Goal: Task Accomplishment & Management: Complete application form

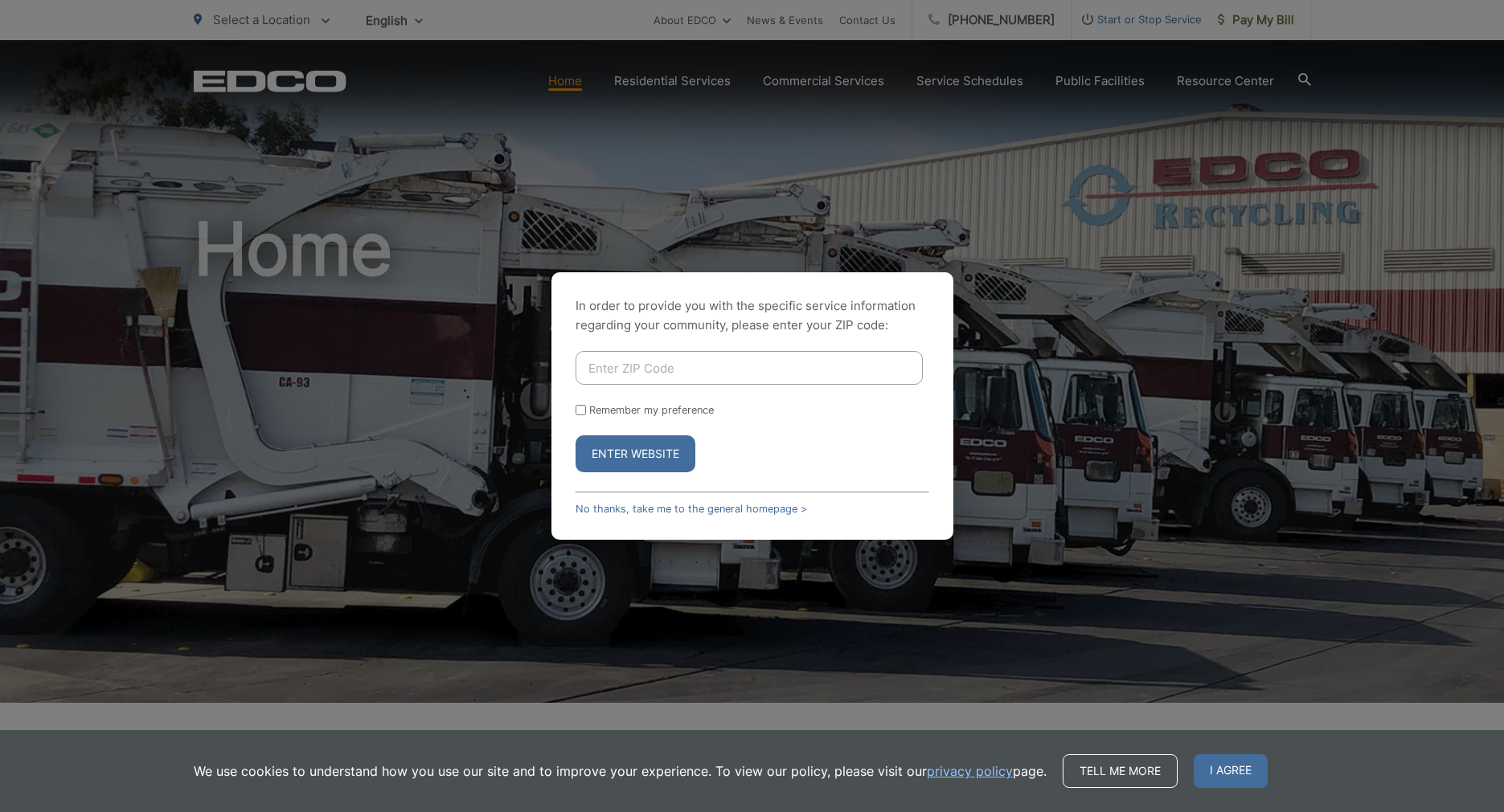
click at [683, 366] on input "Enter ZIP Code" at bounding box center [749, 368] width 347 height 34
click at [744, 506] on link "No thanks, take me to the general homepage >" at bounding box center [692, 509] width 232 height 12
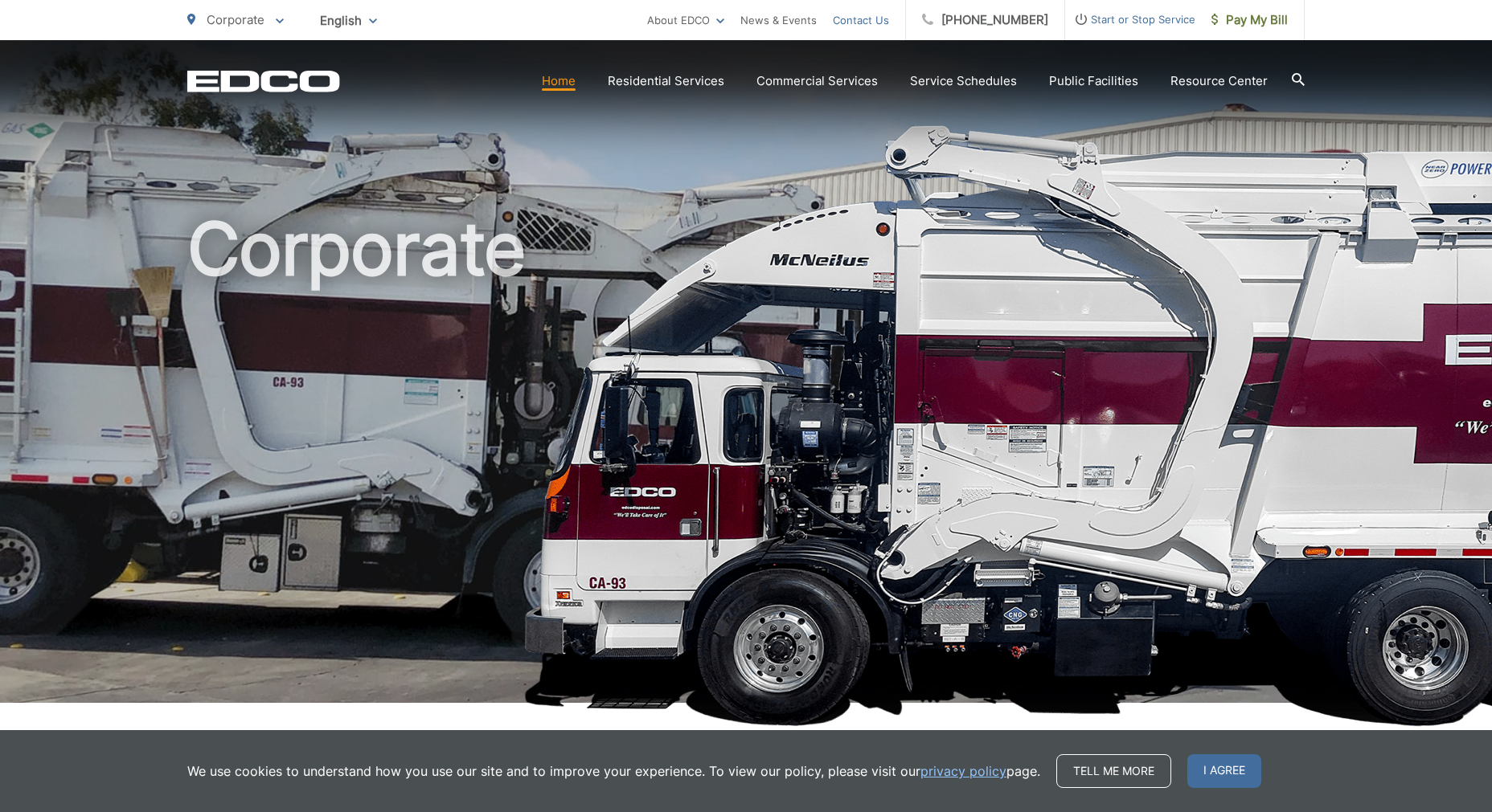
click at [868, 21] on link "Contact Us" at bounding box center [861, 20] width 56 height 19
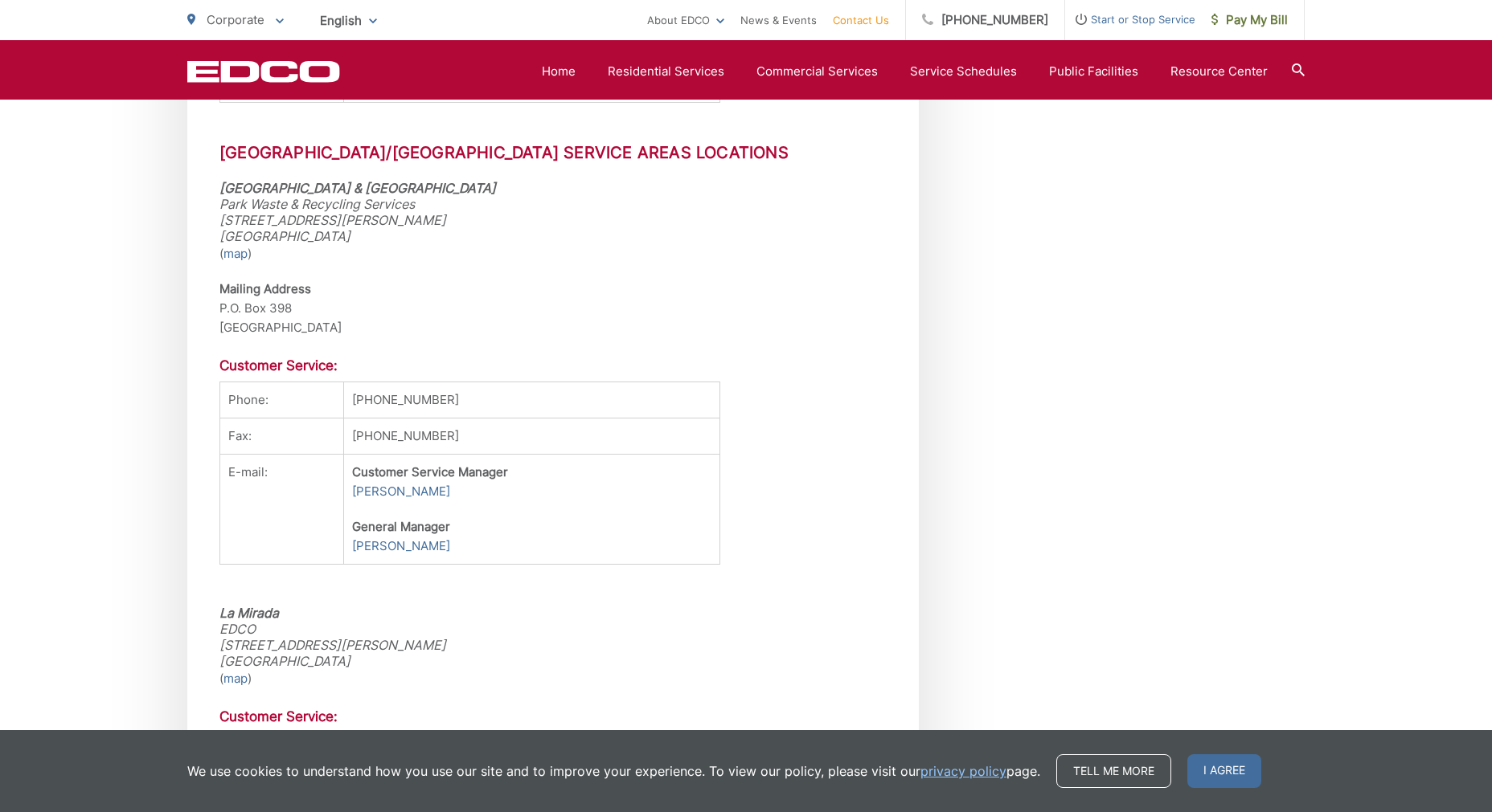
scroll to position [3752, 0]
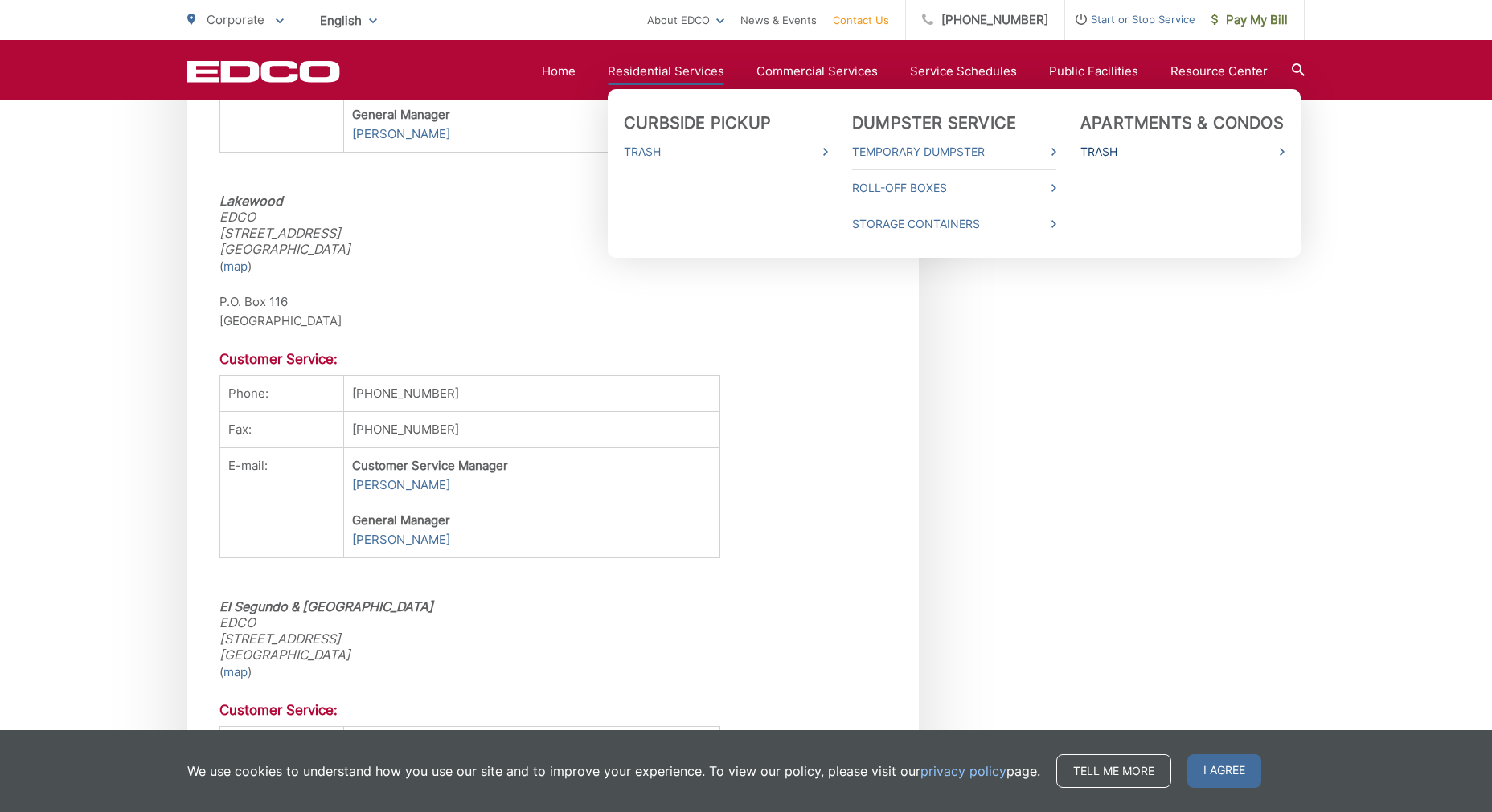
click at [1119, 150] on link "Trash" at bounding box center [1182, 152] width 205 height 19
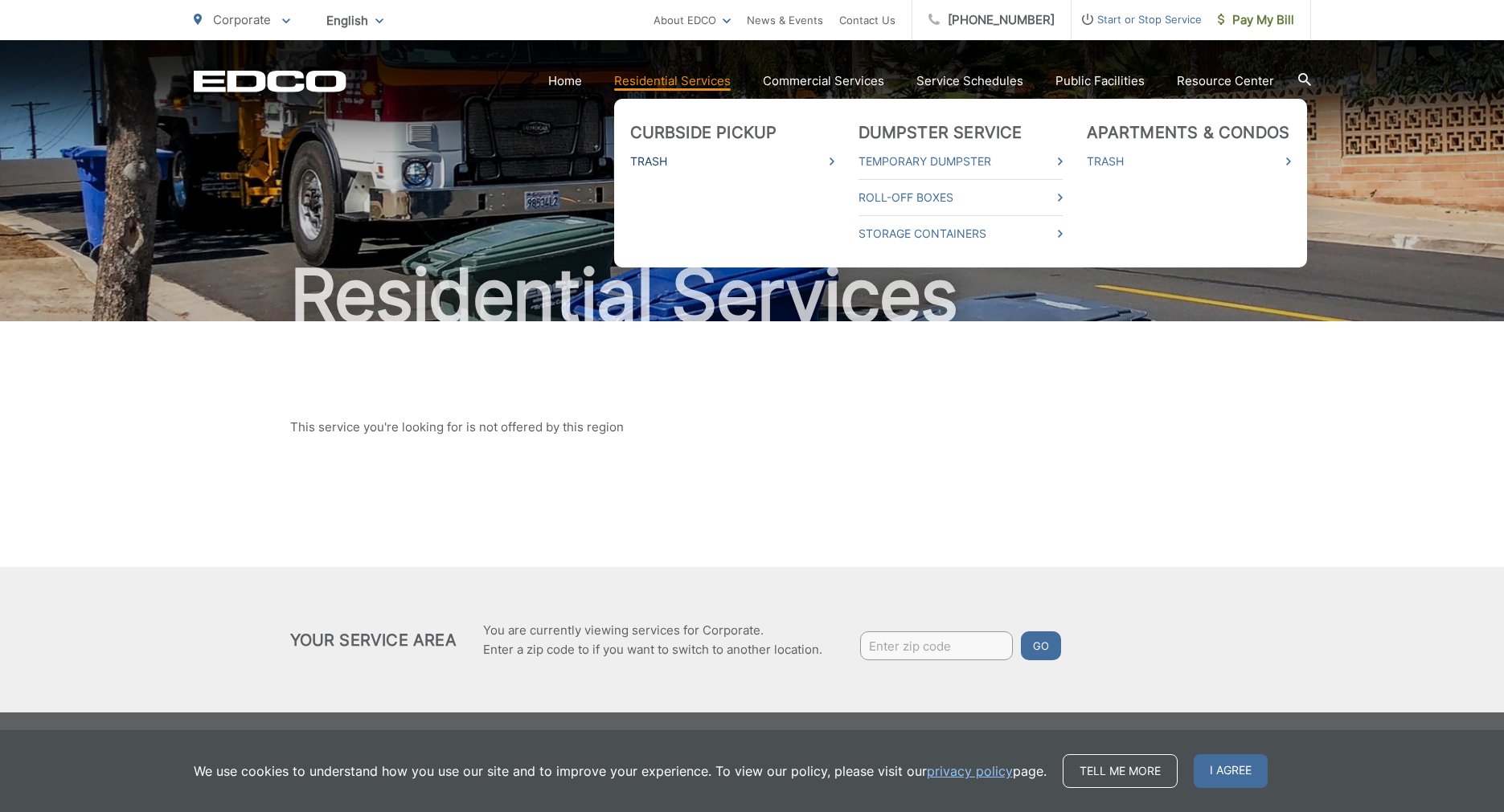
click at [654, 154] on link "Trash" at bounding box center [733, 162] width 205 height 19
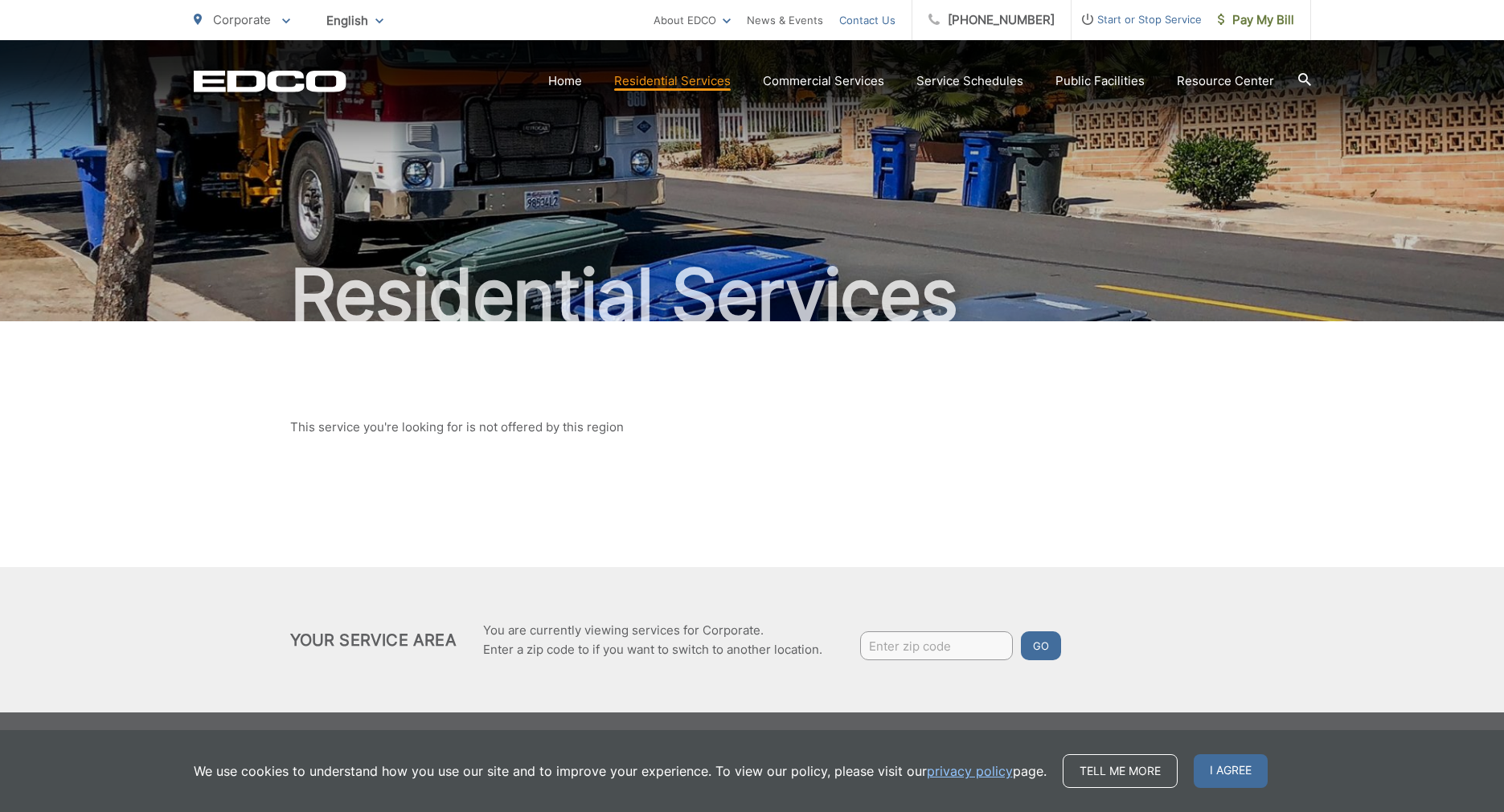
click at [879, 28] on link "Contact Us" at bounding box center [868, 20] width 56 height 19
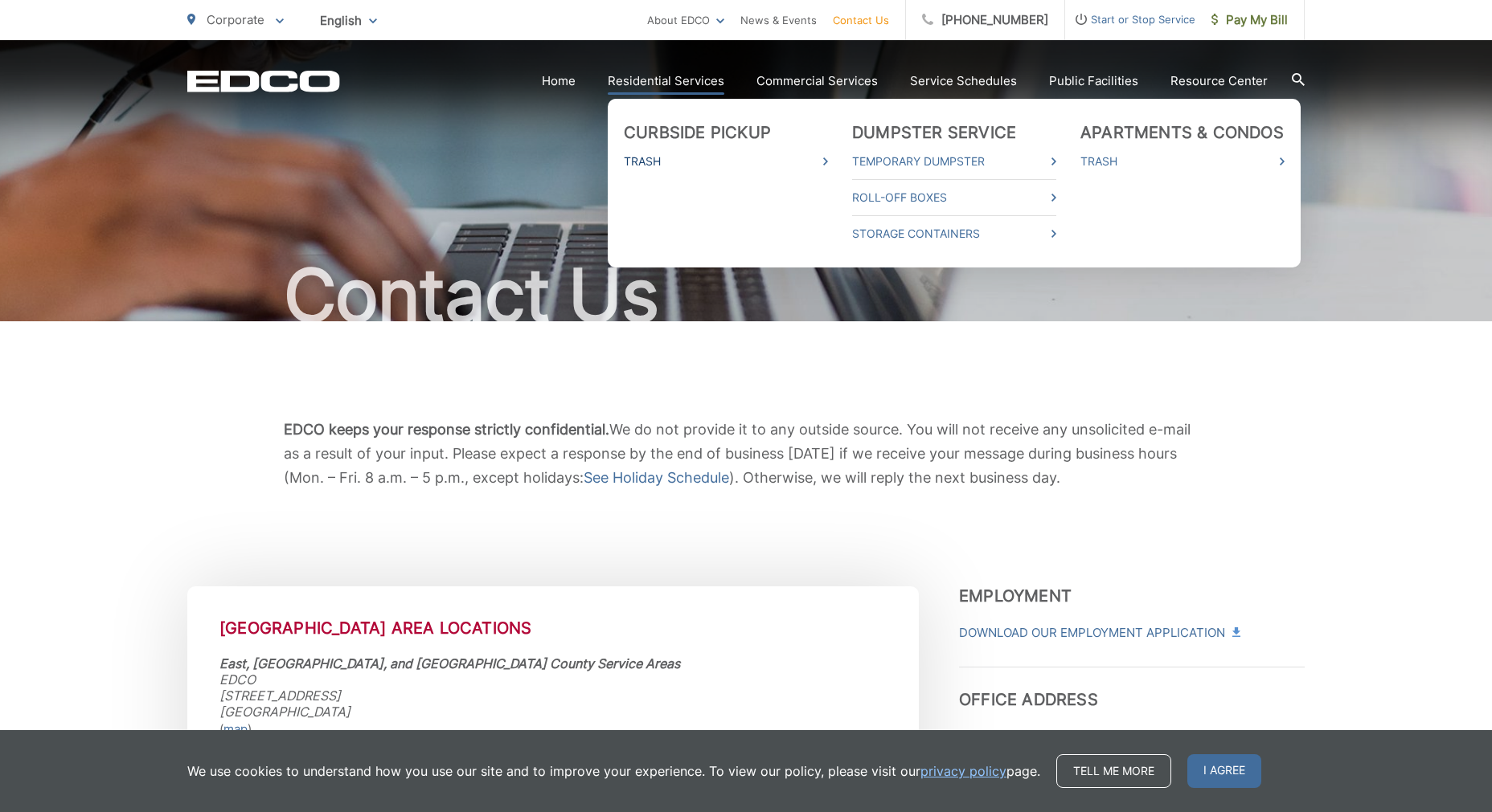
click at [828, 162] on icon at bounding box center [825, 162] width 5 height 8
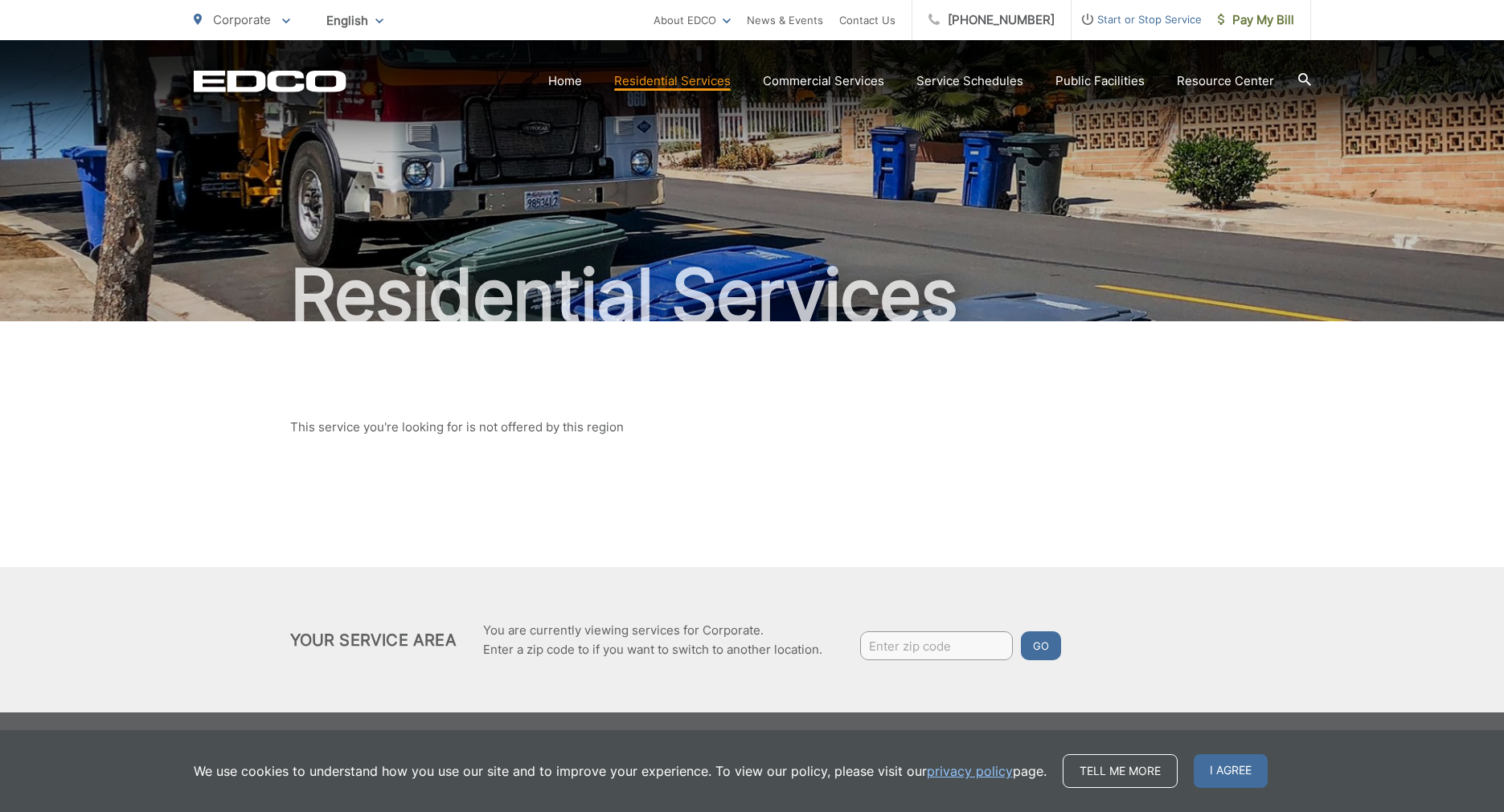
click at [950, 656] on input "Enter zip code" at bounding box center [936, 646] width 153 height 29
type input "92028"
click at [1053, 636] on button "Go" at bounding box center [1040, 646] width 40 height 29
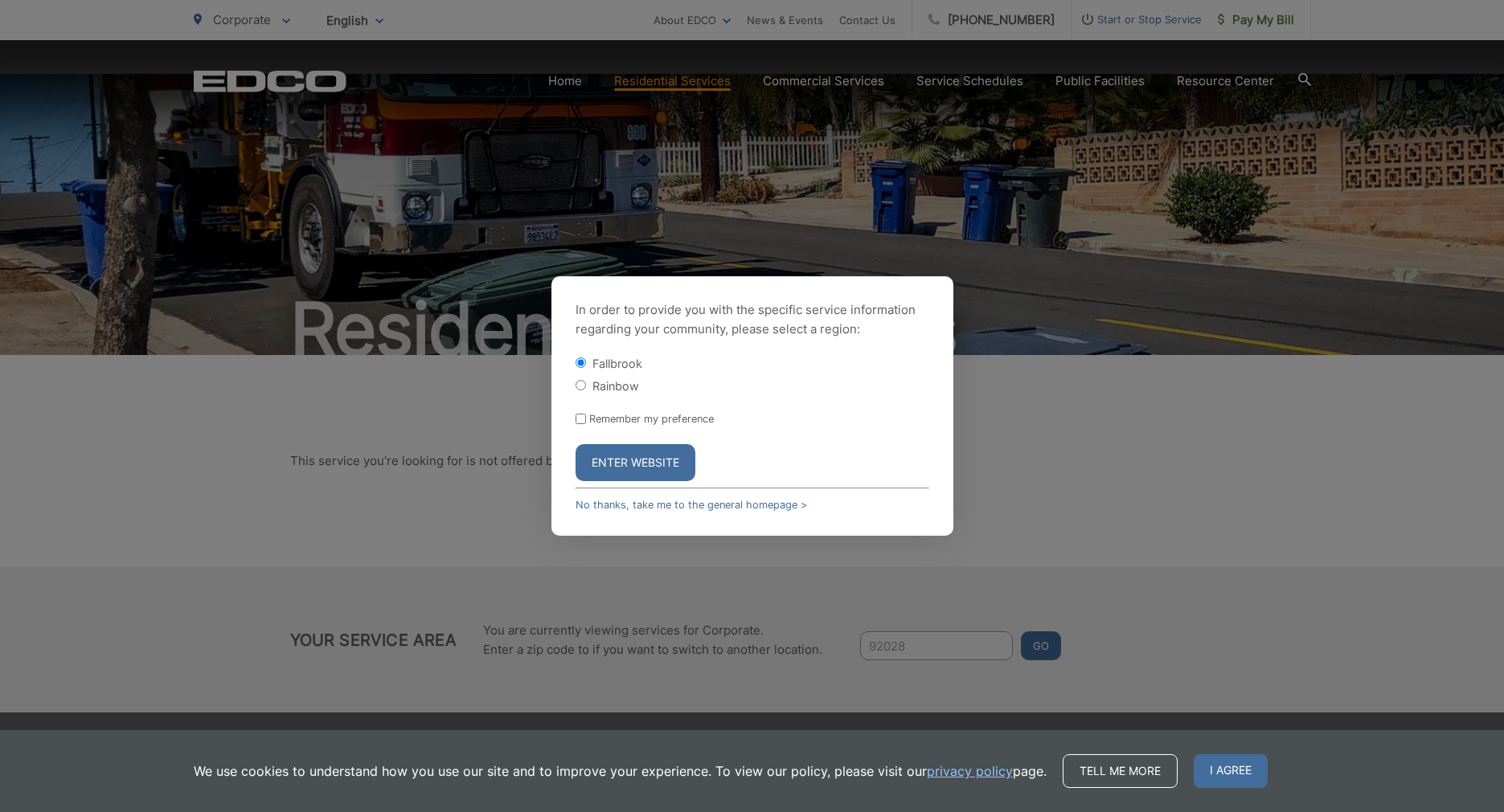
click at [668, 476] on button "Enter Website" at bounding box center [635, 462] width 120 height 37
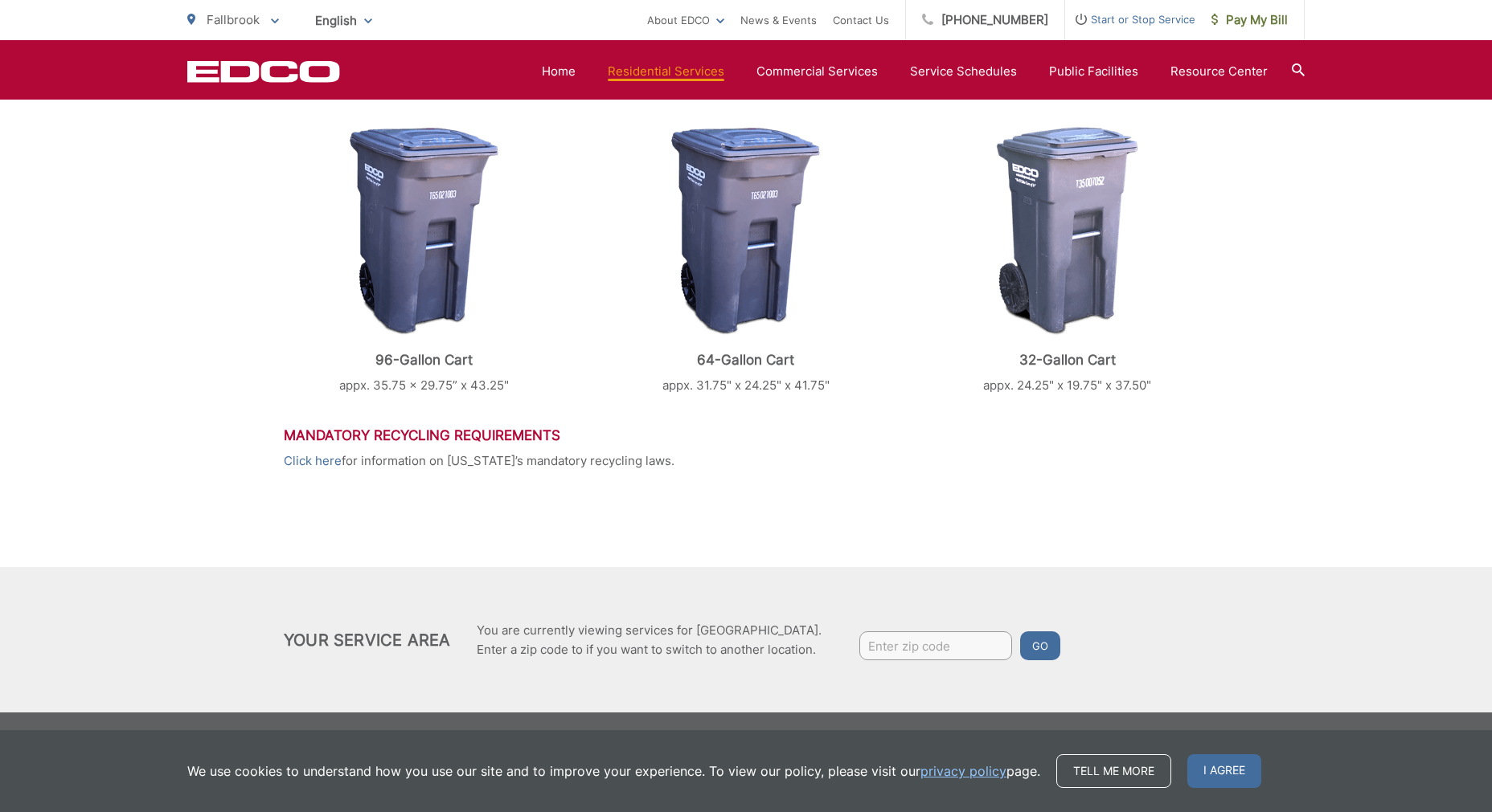
scroll to position [95, 0]
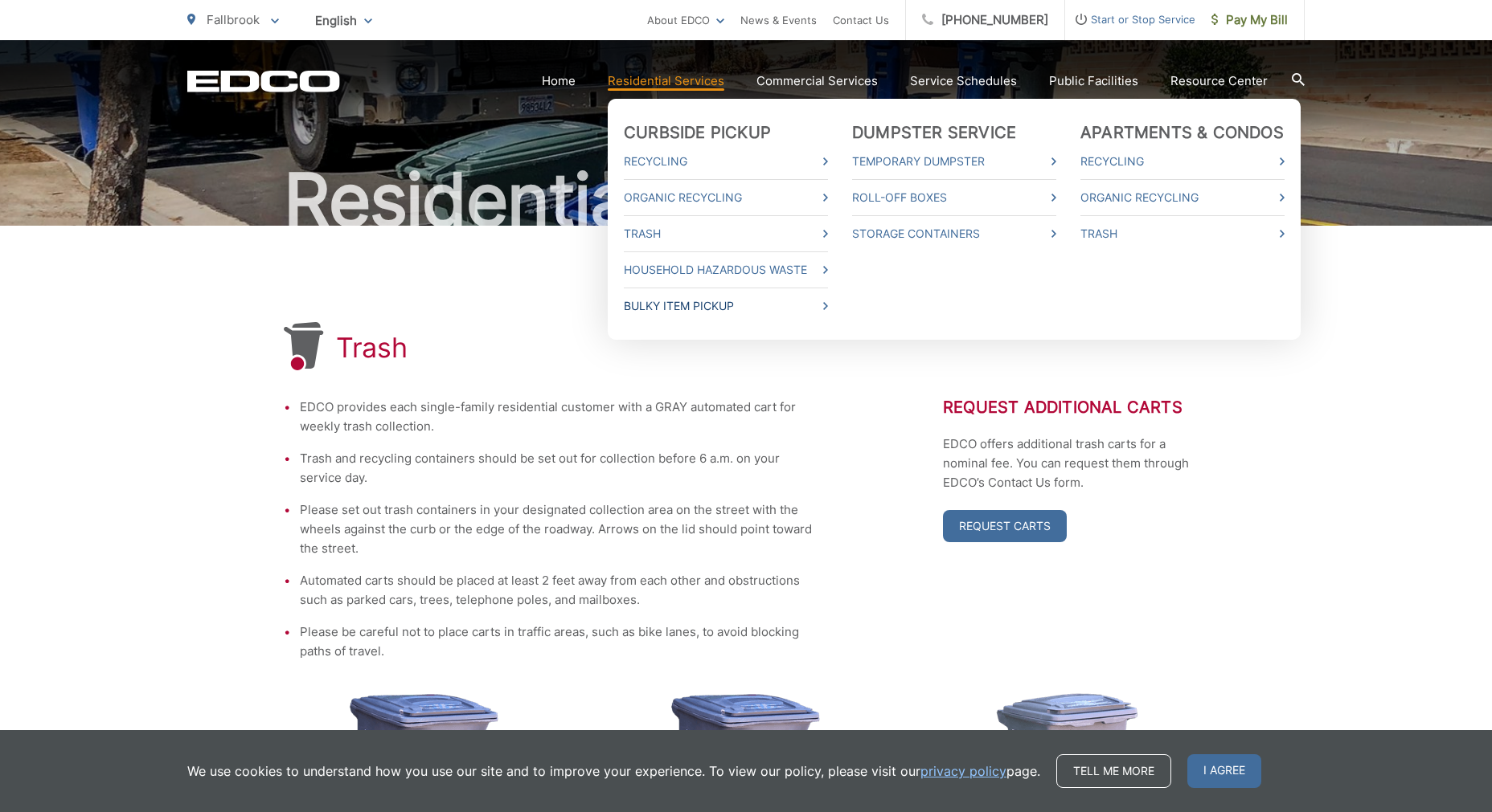
click at [688, 314] on link "Bulky Item Pickup" at bounding box center [726, 307] width 205 height 19
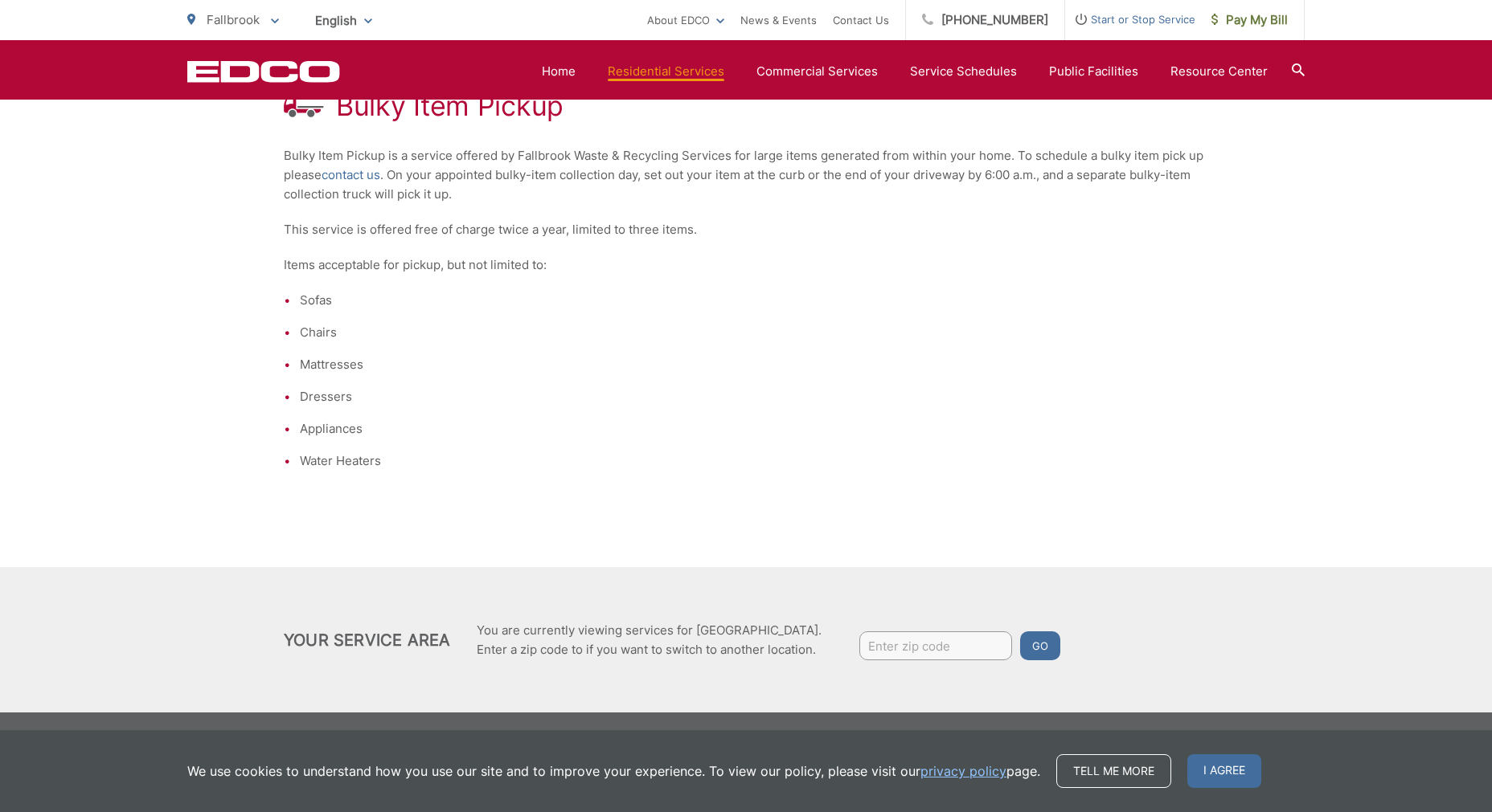
scroll to position [178, 0]
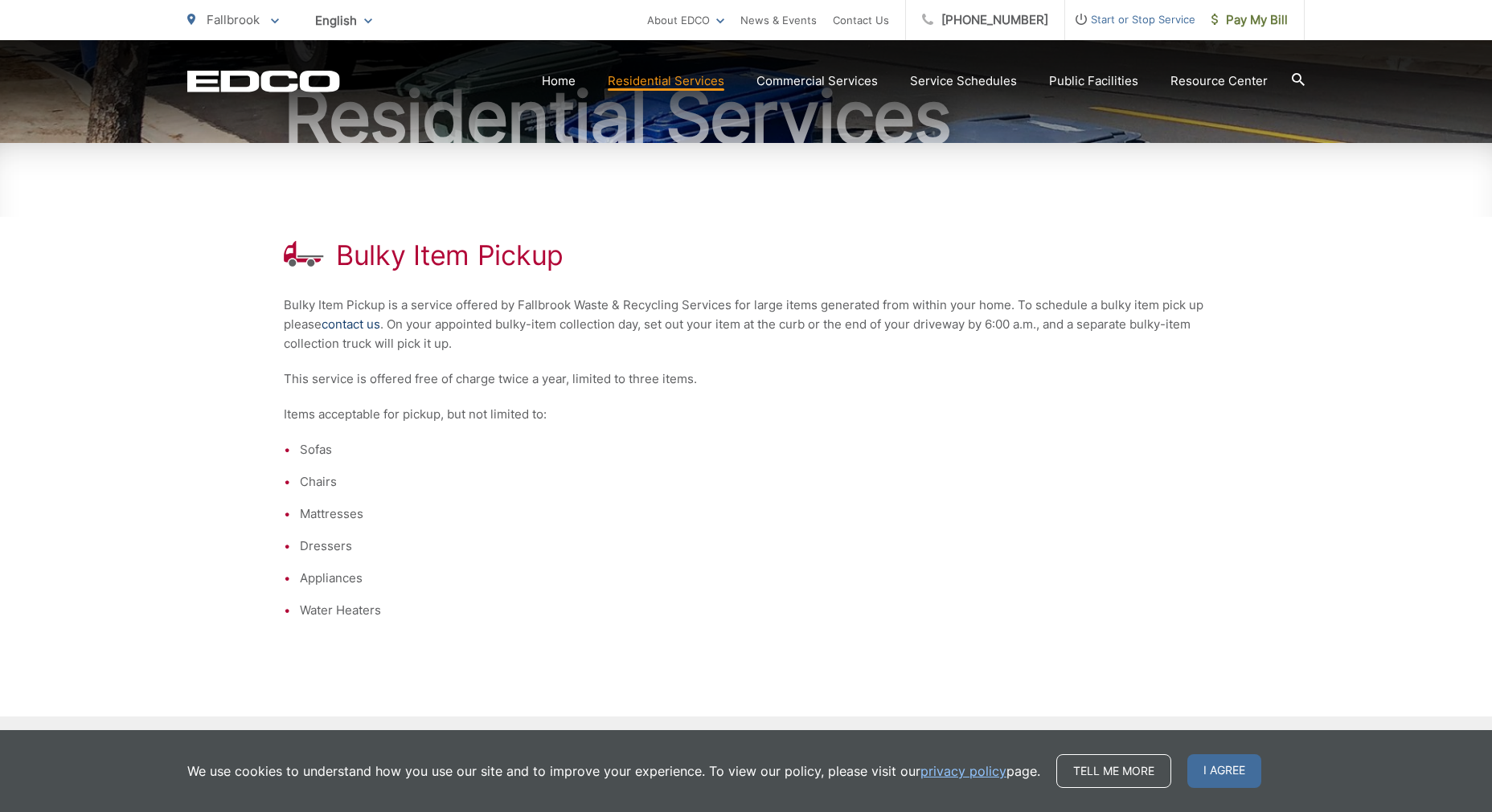
click at [347, 322] on link "contact us" at bounding box center [351, 324] width 58 height 19
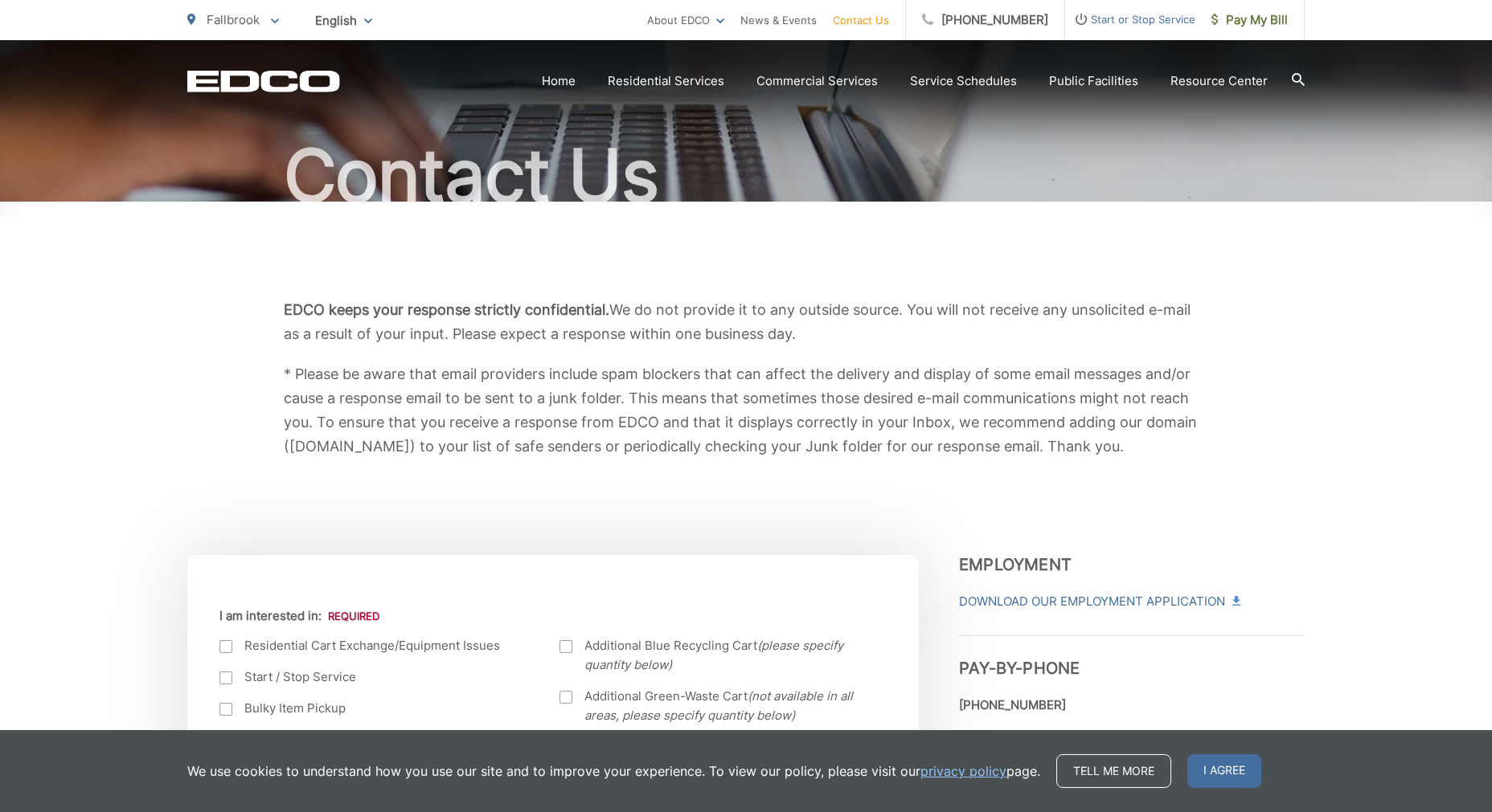
scroll to position [366, 0]
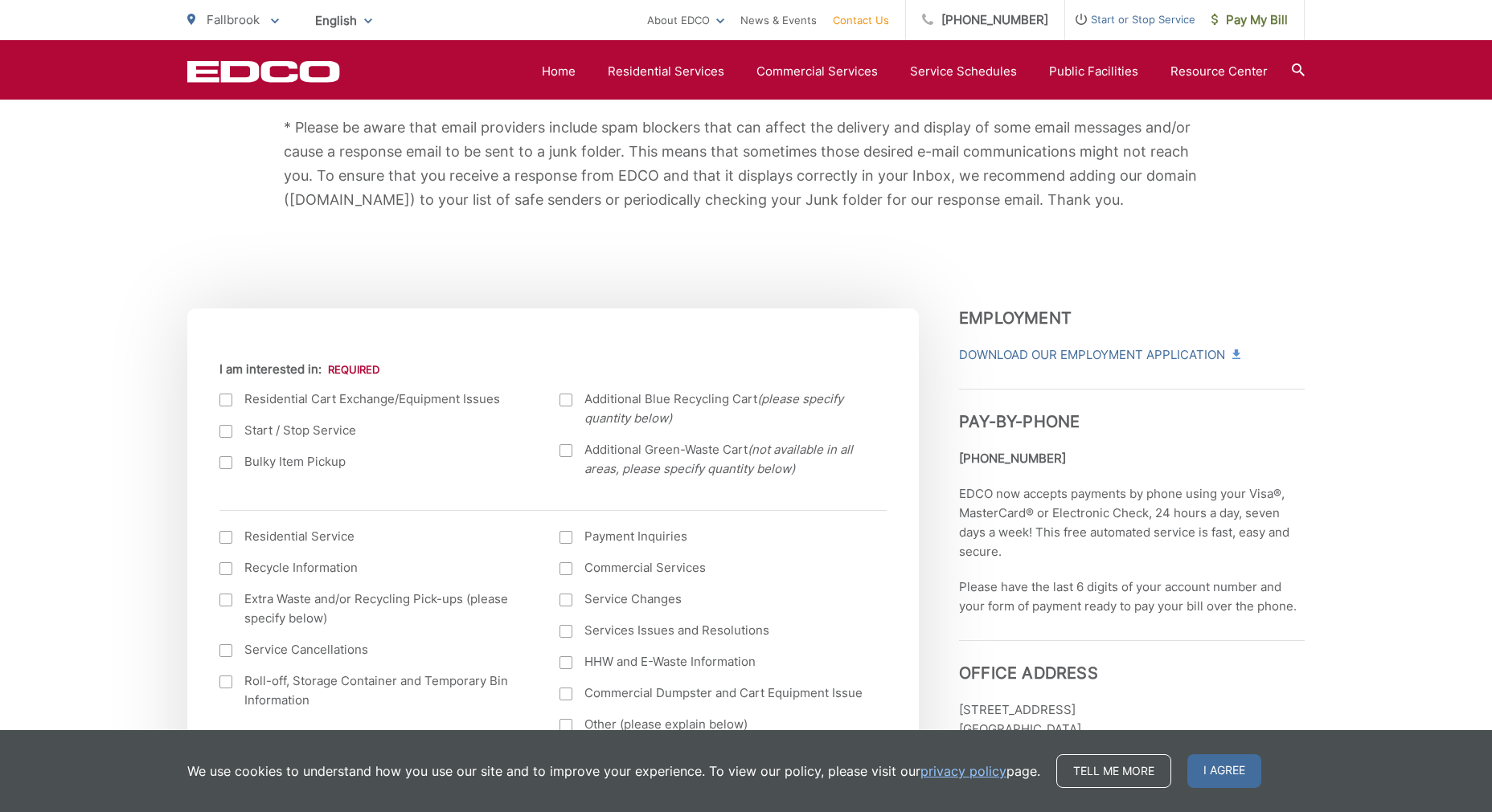
click at [228, 462] on div at bounding box center [225, 462] width 13 height 13
click at [0, 0] on input "Bulky Item Pickup" at bounding box center [0, 0] width 0 height 0
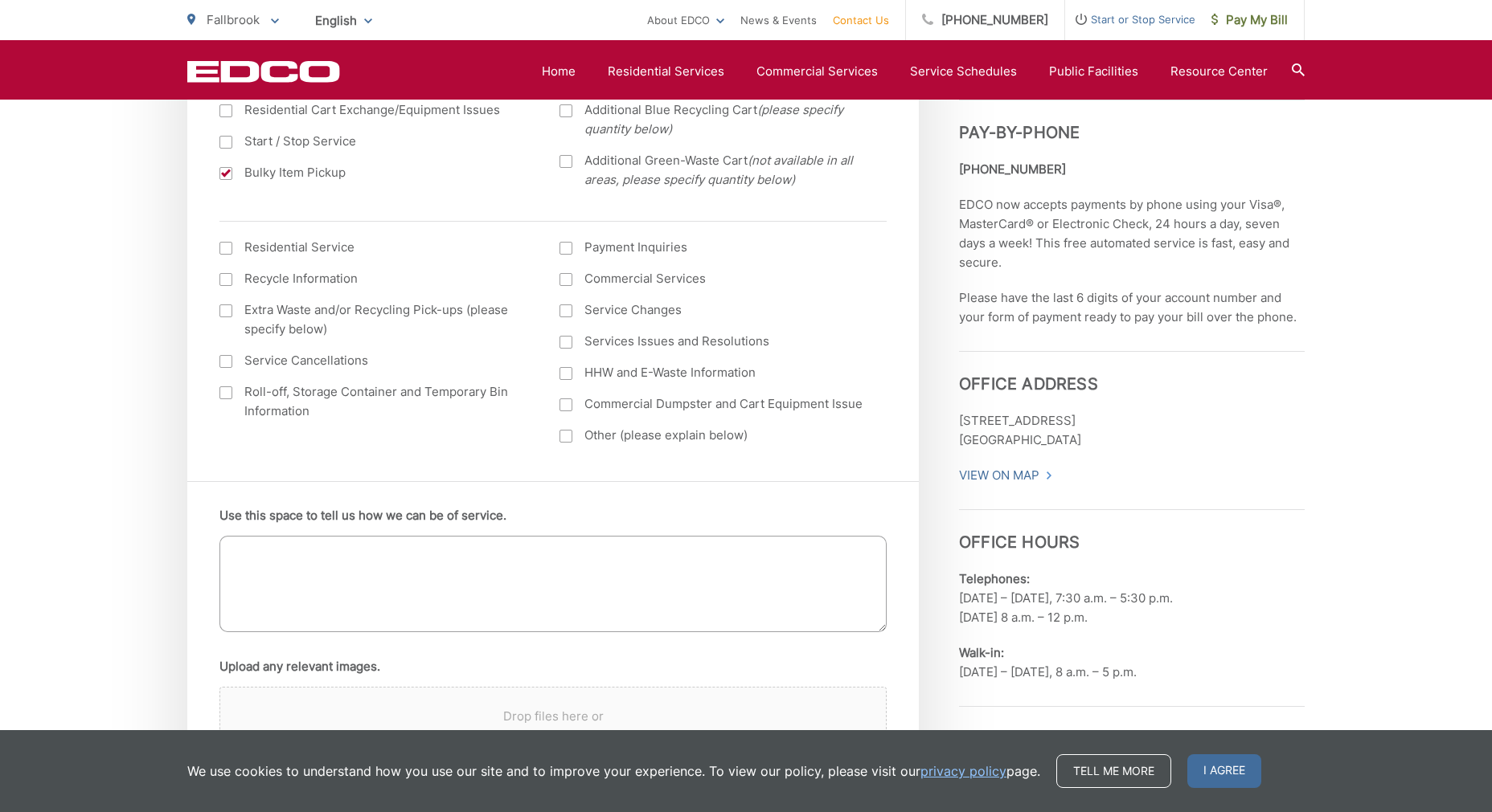
scroll to position [659, 0]
click at [388, 593] on textarea "Use this space to tell us how we can be of service." at bounding box center [552, 580] width 667 height 96
drag, startPoint x: 747, startPoint y: 561, endPoint x: 727, endPoint y: 563, distance: 20.1
click at [727, 563] on textarea "Hello, I was hoping to schedule a bulky item pick up which includes 2 washing m…" at bounding box center [552, 580] width 667 height 96
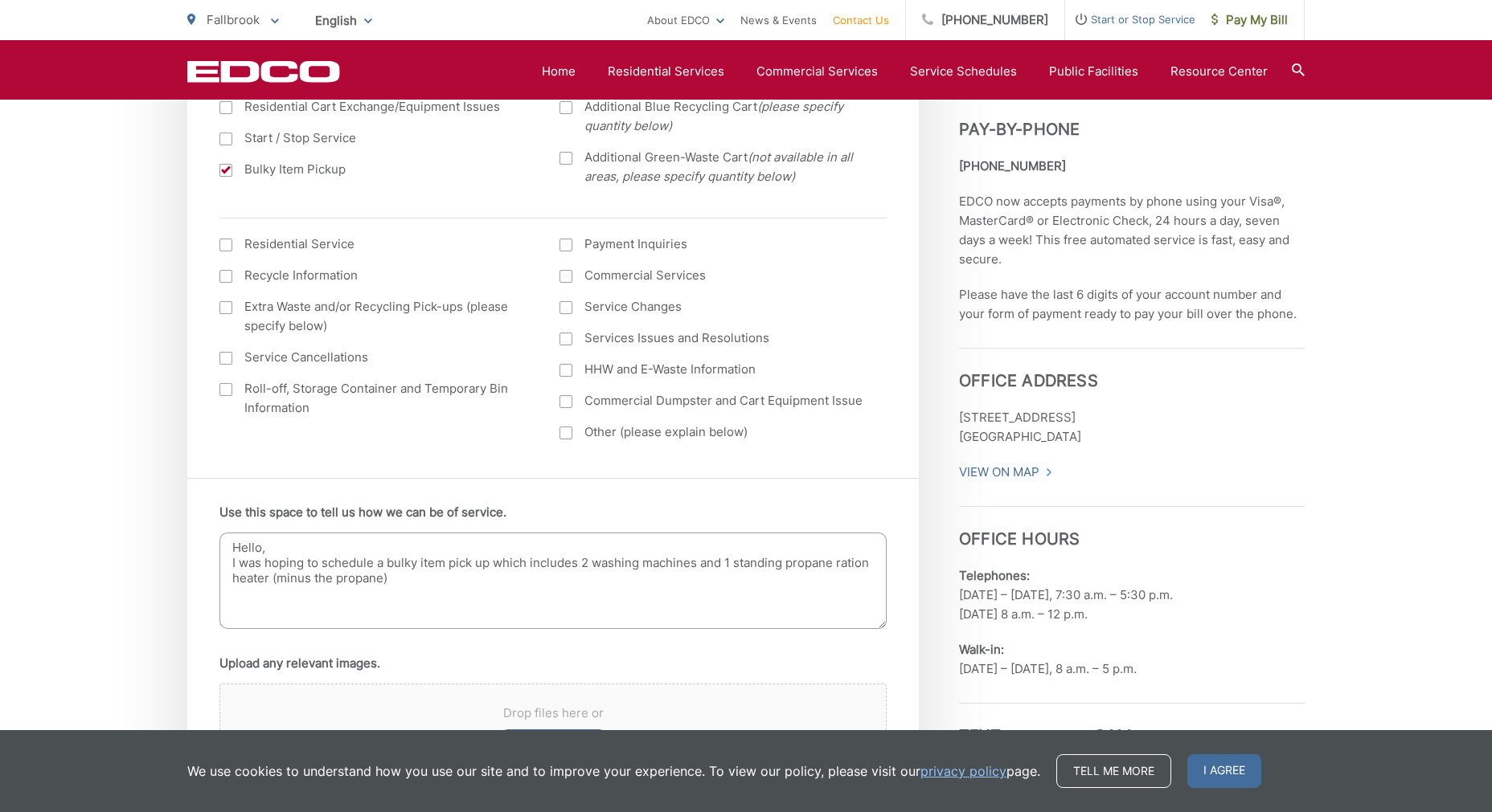
click at [841, 563] on textarea "Hello, I was hoping to schedule a bulky item pick up which includes 2 washing m…" at bounding box center [552, 580] width 667 height 96
click at [877, 564] on textarea "Hello, I was hoping to schedule a bulky item pick up which includes 2 washing m…" at bounding box center [552, 580] width 667 height 96
click at [409, 586] on textarea "Hello, I was hoping to schedule a bulky item pick up which includes 2 washing m…" at bounding box center [552, 580] width 667 height 96
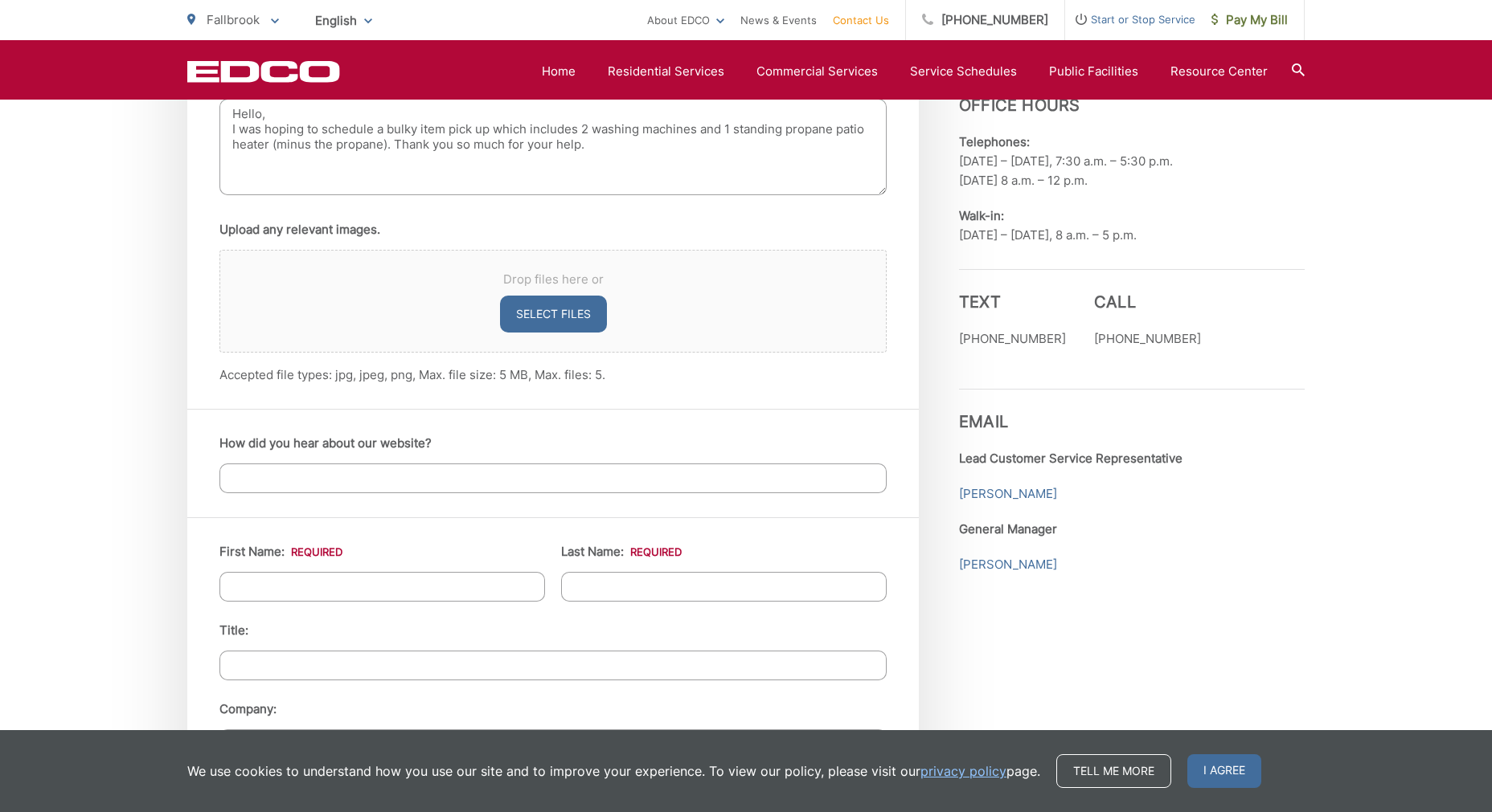
scroll to position [1124, 0]
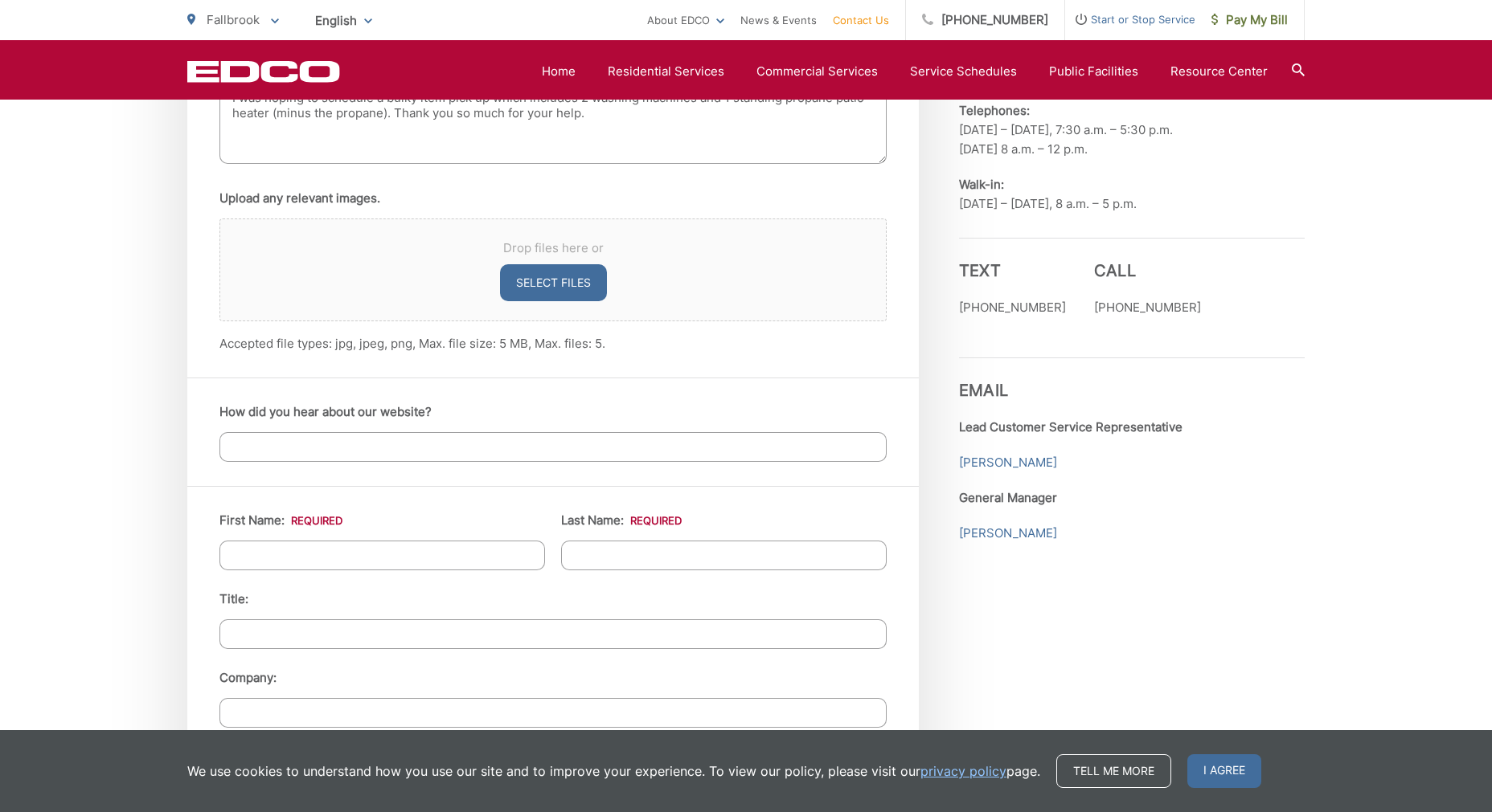
type textarea "Hello, I was hoping to schedule a bulky item pick up which includes 2 washing m…"
type input "Autumn"
type input "Maino"
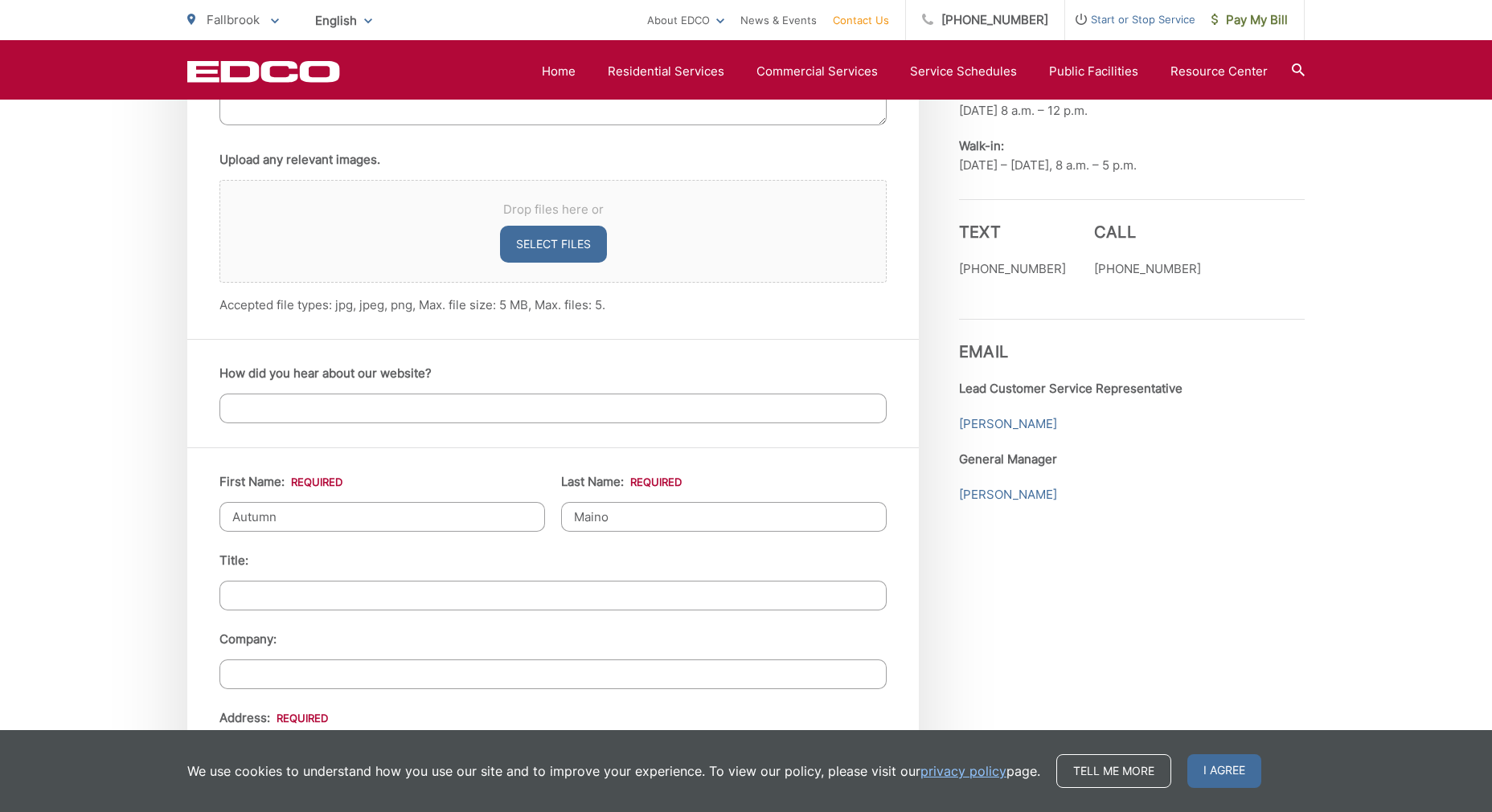
scroll to position [1697, 0]
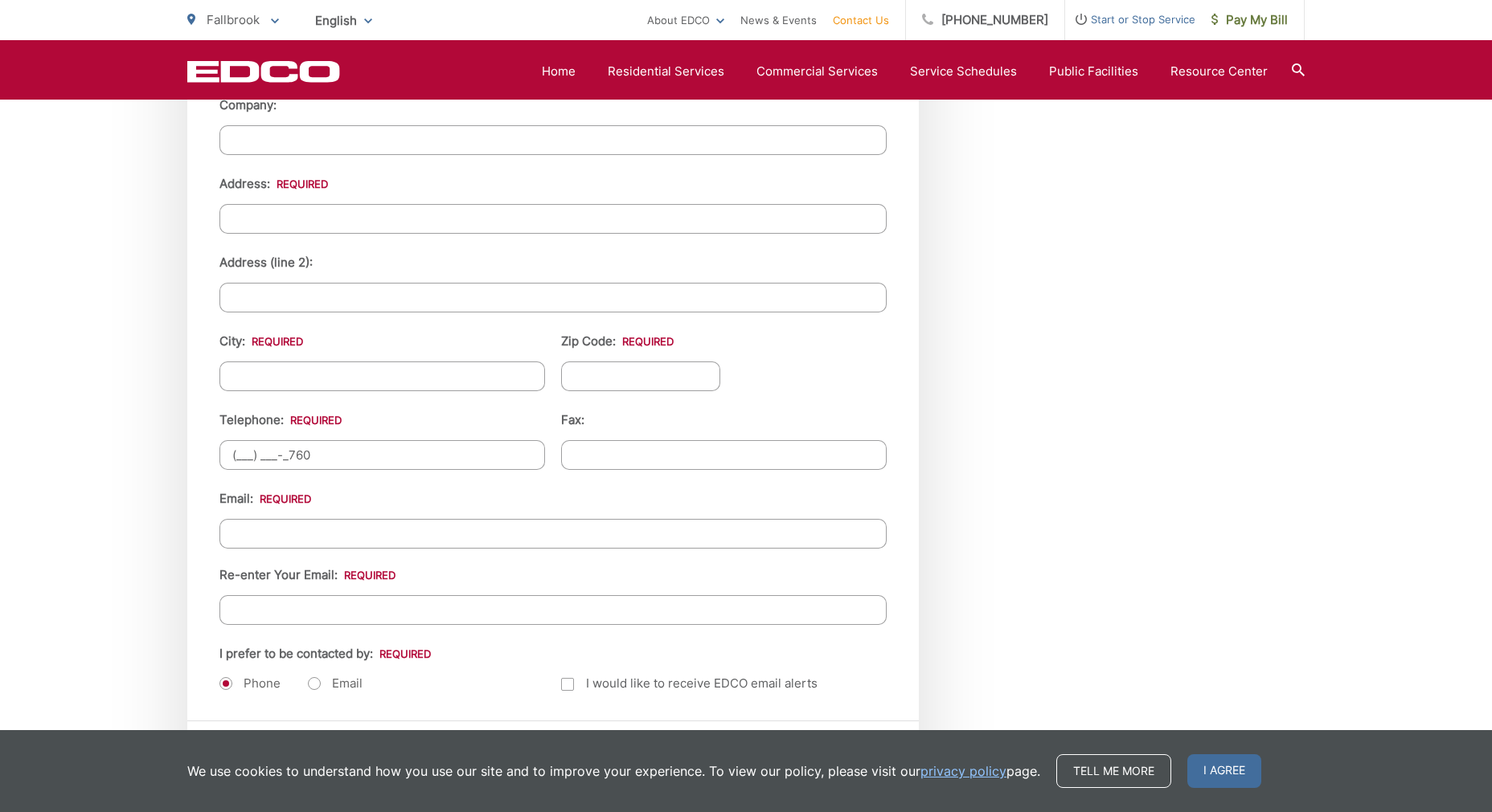
click at [253, 459] on input "(___) ___-_760" at bounding box center [382, 455] width 325 height 30
type input "(760) ___-_760"
type input "(518) ___-____"
click at [395, 453] on input "(___) ___-____" at bounding box center [382, 455] width 325 height 30
type input "[PHONE_NUMBER]"
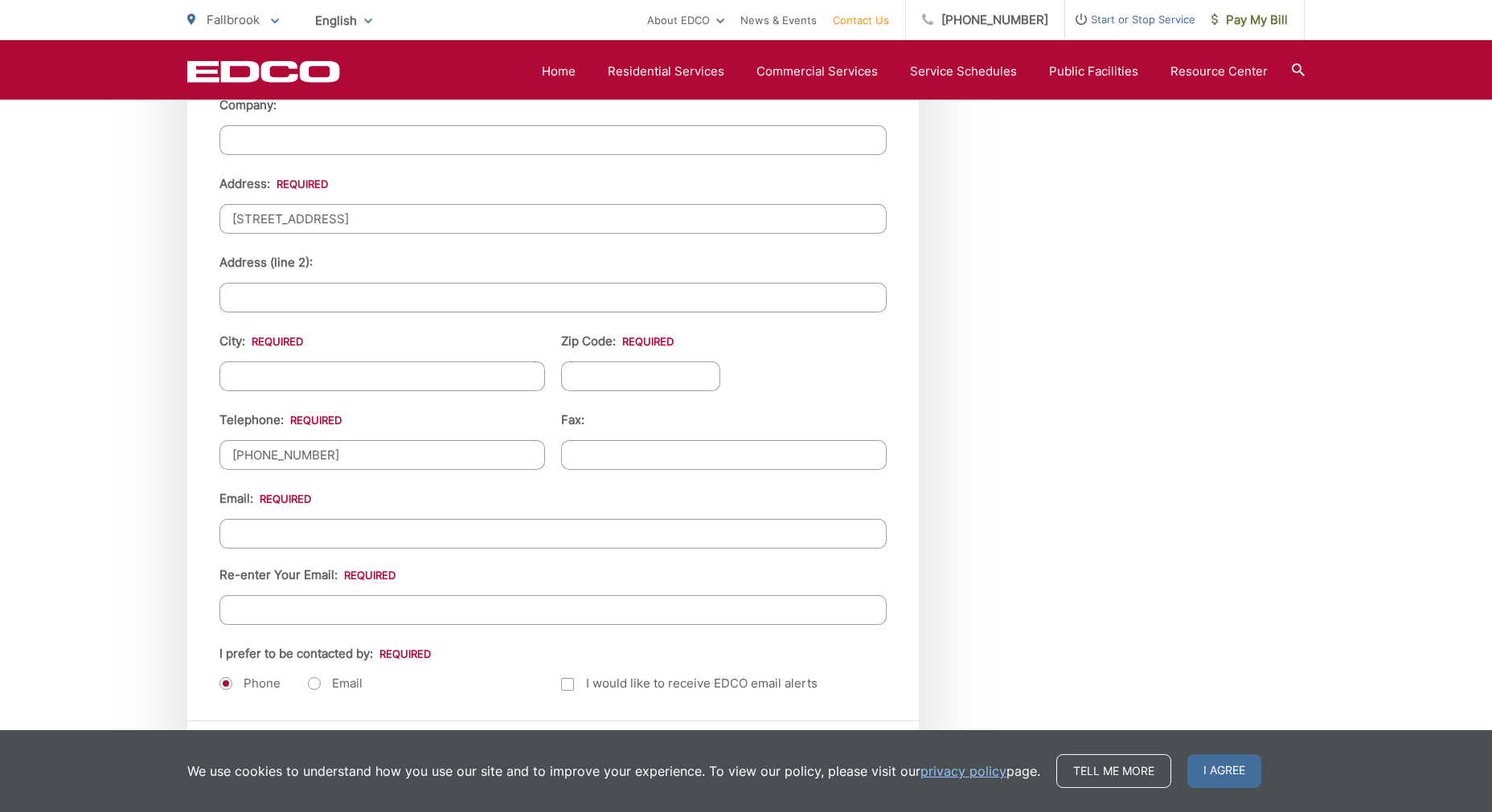
type input "[STREET_ADDRESS]"
type input "fallbrook"
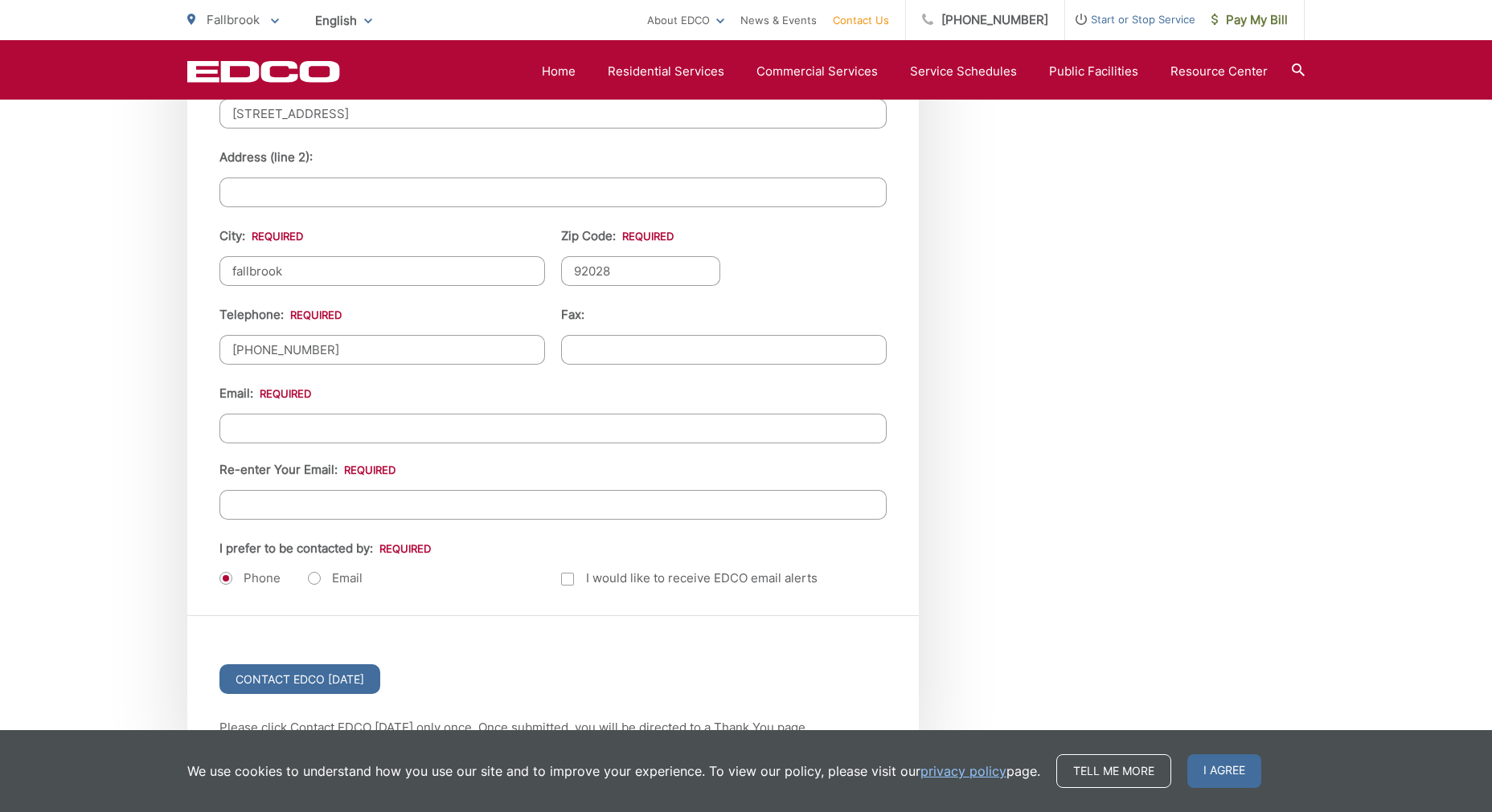
type input "92028"
type input "[EMAIL_ADDRESS][DOMAIN_NAME]"
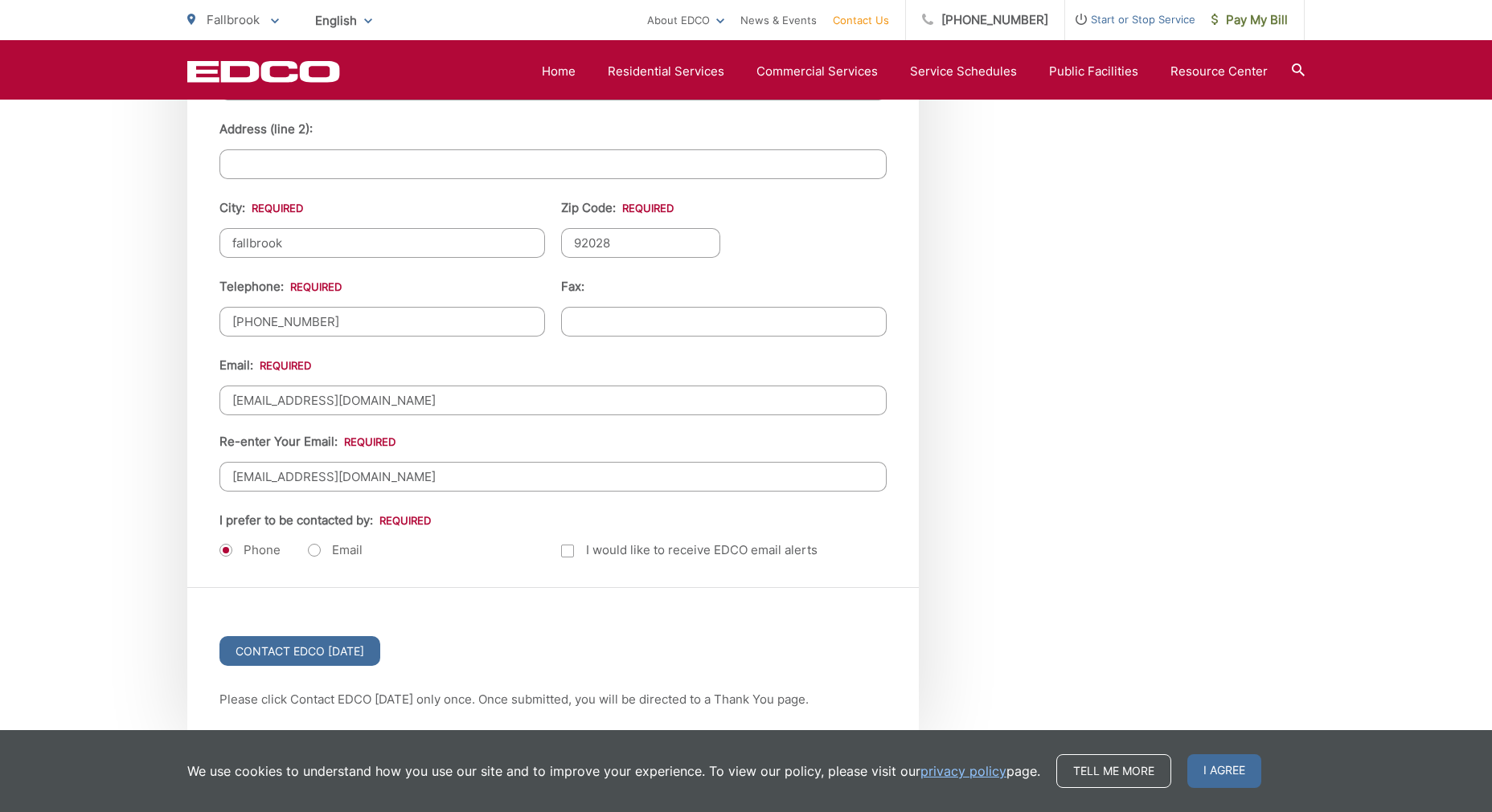
type input "[EMAIL_ADDRESS][DOMAIN_NAME]"
click at [315, 553] on label "Email" at bounding box center [335, 550] width 55 height 17
radio input "true"
click at [276, 658] on input "Contact EDCO [DATE]" at bounding box center [299, 651] width 161 height 30
